Goal: Check status: Check status

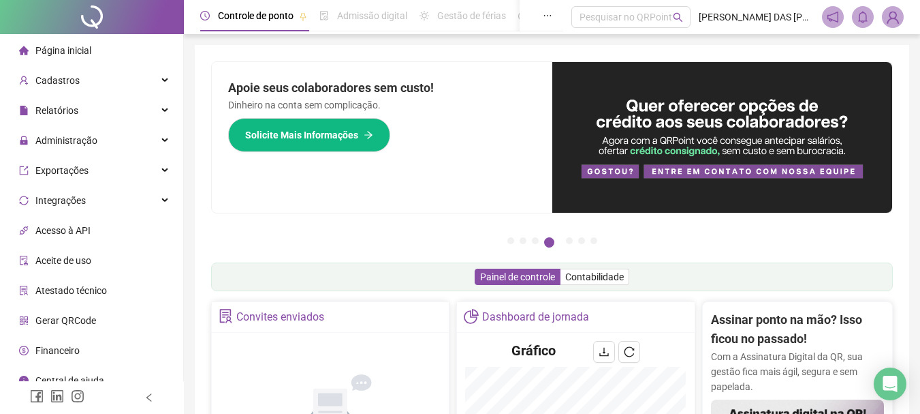
scroll to position [409, 0]
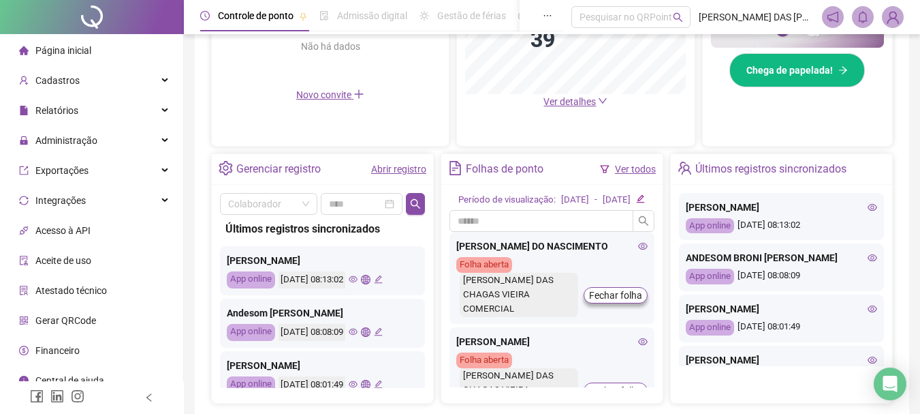
click at [390, 168] on link "Abrir registro" at bounding box center [398, 169] width 55 height 11
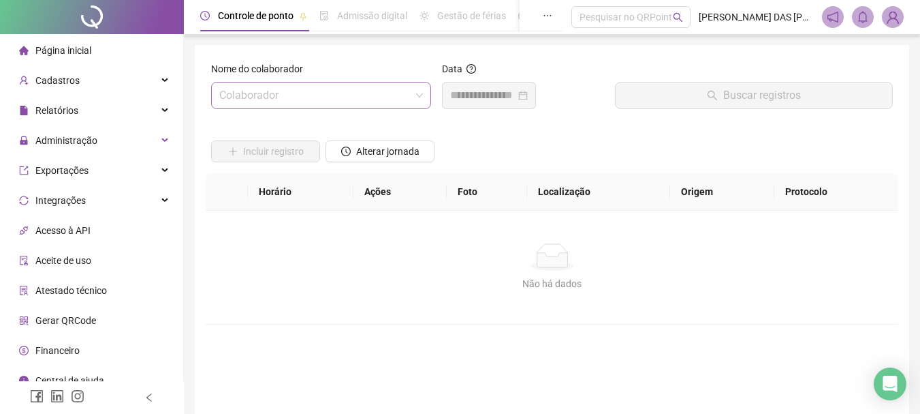
click at [366, 93] on input "search" at bounding box center [314, 95] width 191 height 26
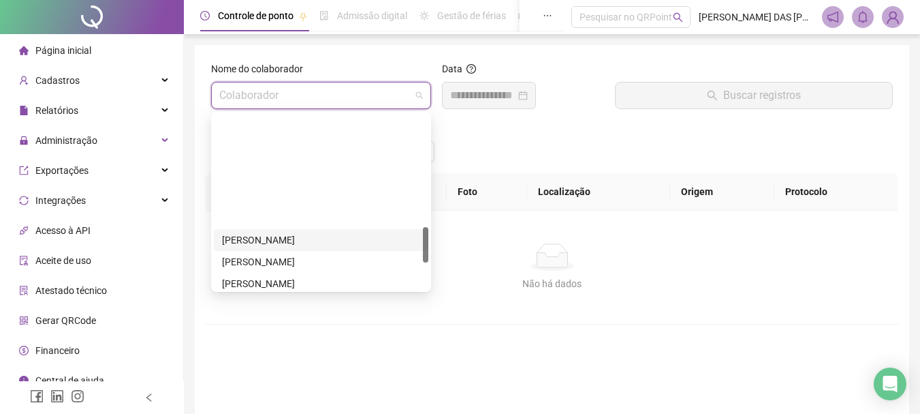
scroll to position [545, 0]
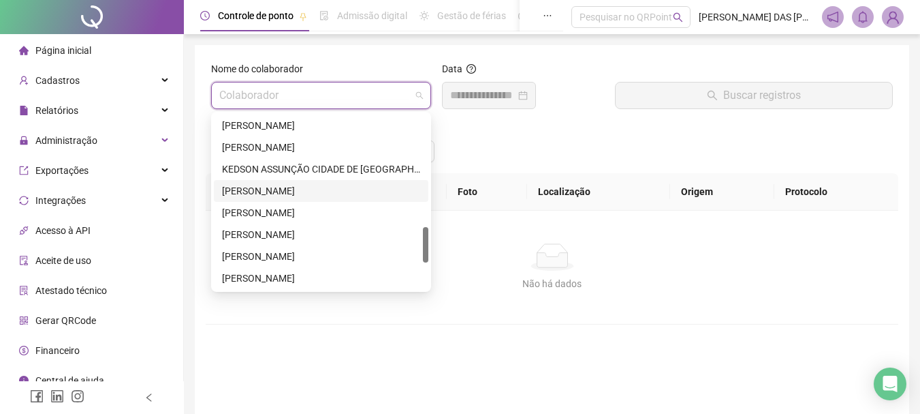
click at [250, 191] on div "[PERSON_NAME]" at bounding box center [321, 190] width 198 height 15
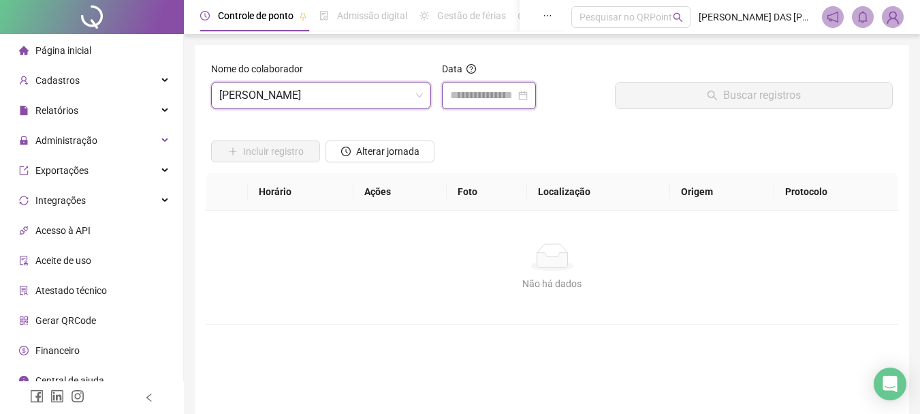
click at [486, 98] on input at bounding box center [482, 95] width 65 height 16
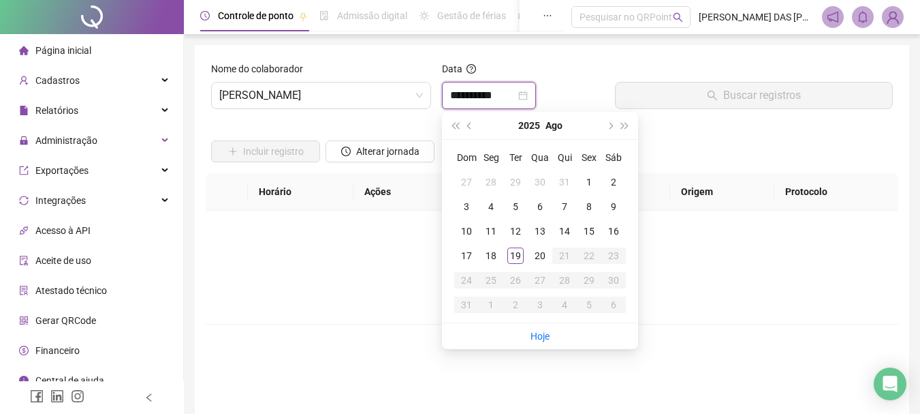
type input "**********"
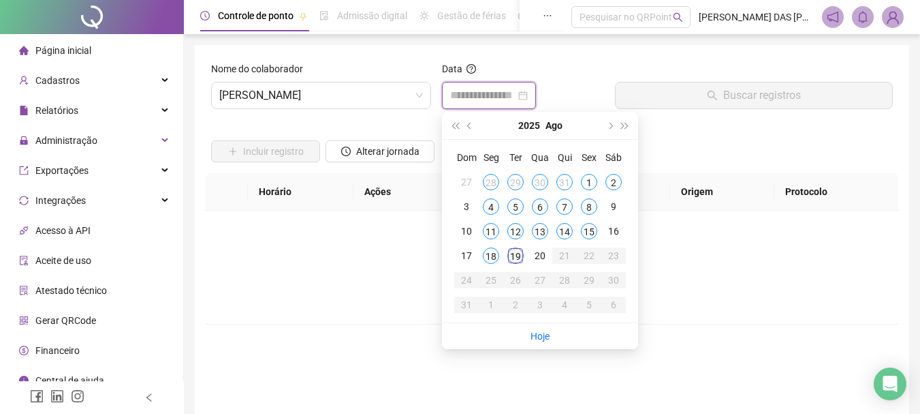
type input "**********"
click at [516, 256] on div "19" at bounding box center [516, 255] width 16 height 16
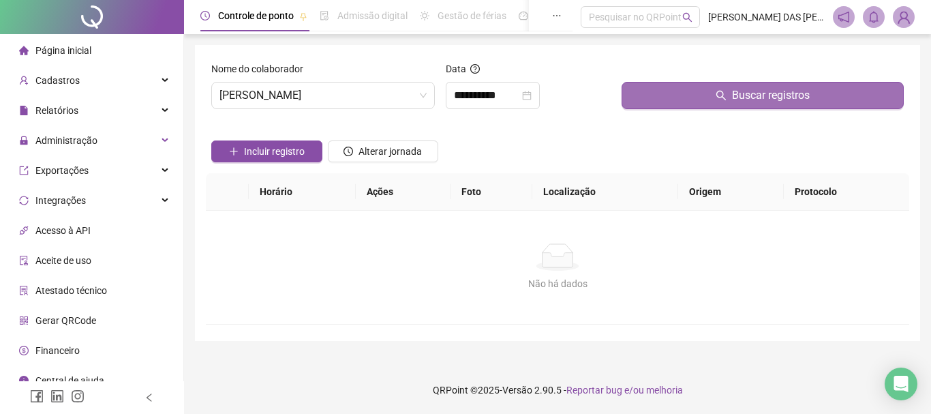
click at [707, 100] on button "Buscar registros" at bounding box center [762, 95] width 282 height 27
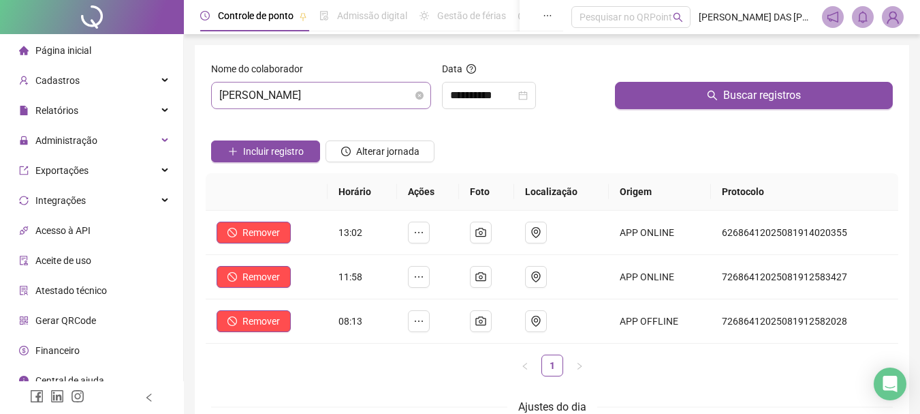
click at [381, 96] on span "[PERSON_NAME]" at bounding box center [321, 95] width 204 height 26
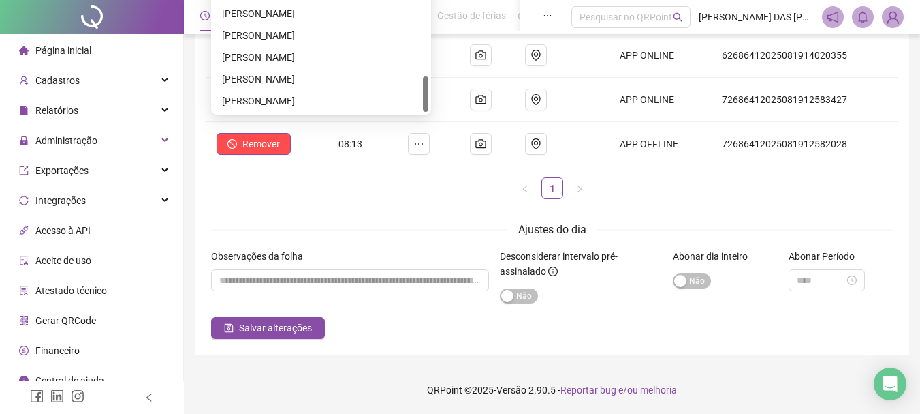
scroll to position [41, 0]
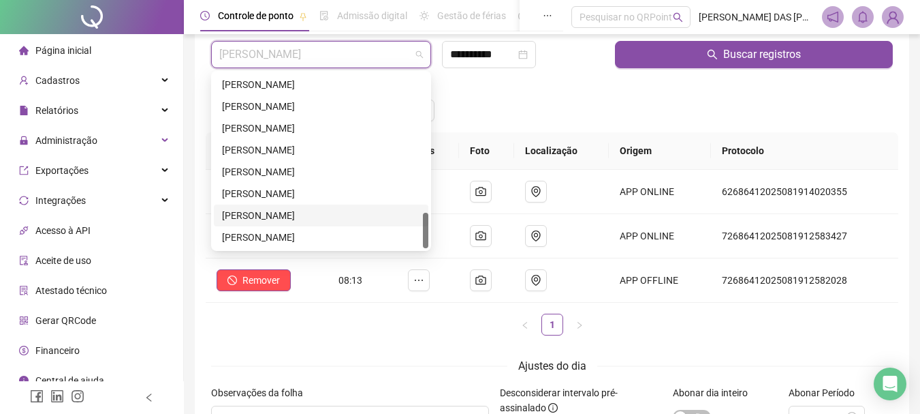
click at [293, 217] on div "[PERSON_NAME]" at bounding box center [321, 215] width 198 height 15
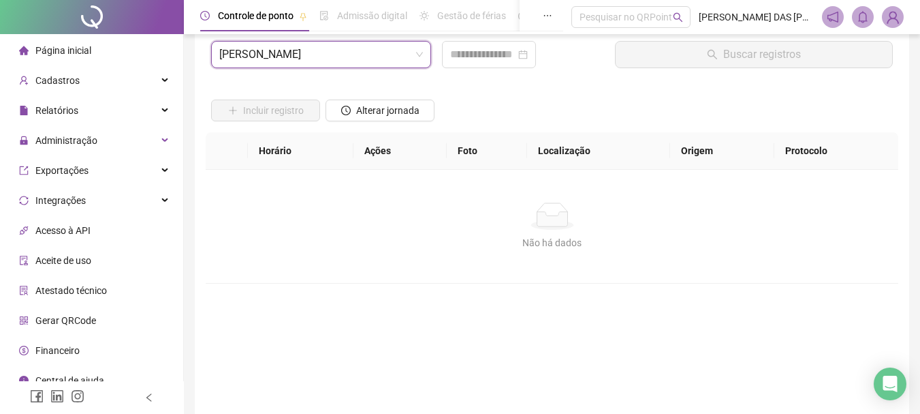
scroll to position [0, 0]
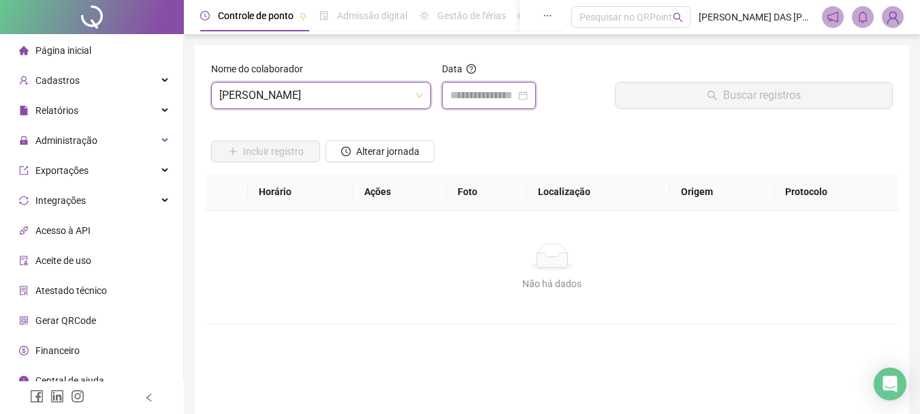
click at [497, 96] on input at bounding box center [482, 95] width 65 height 16
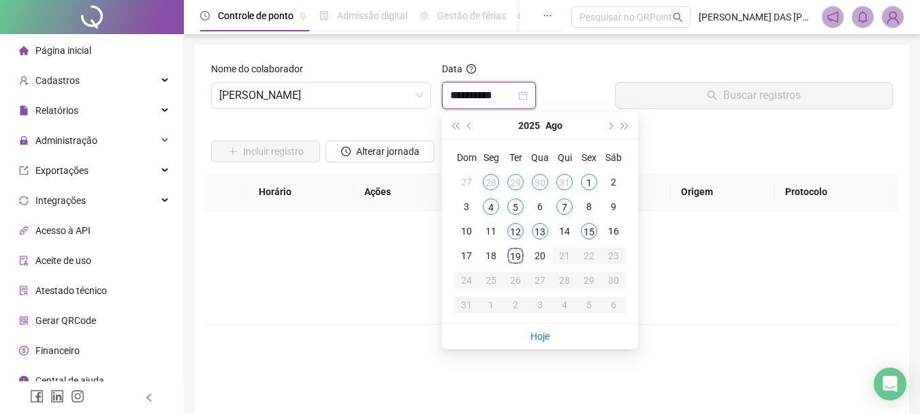
type input "**********"
click at [515, 260] on div "19" at bounding box center [516, 255] width 16 height 16
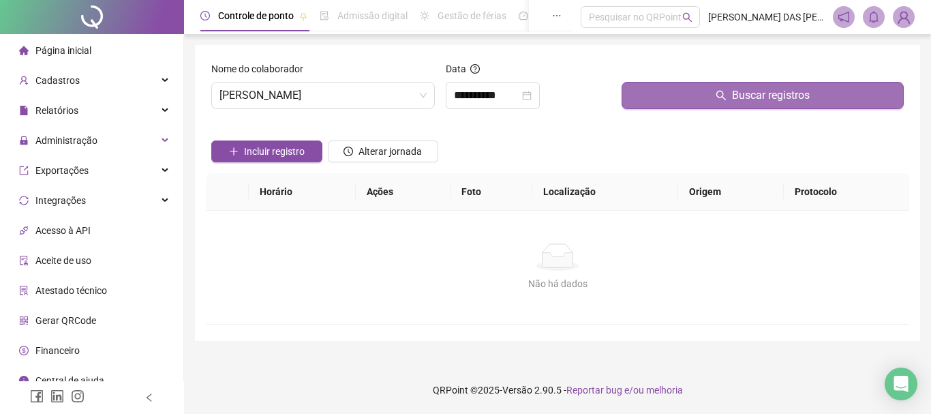
click at [730, 97] on button "Buscar registros" at bounding box center [762, 95] width 282 height 27
